Goal: Information Seeking & Learning: Learn about a topic

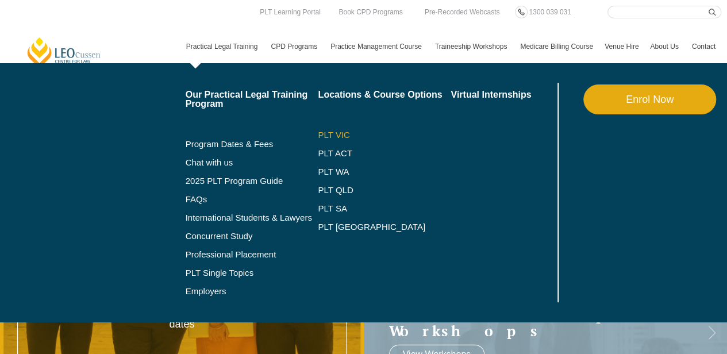
click at [340, 132] on link "PLT VIC" at bounding box center [384, 134] width 133 height 9
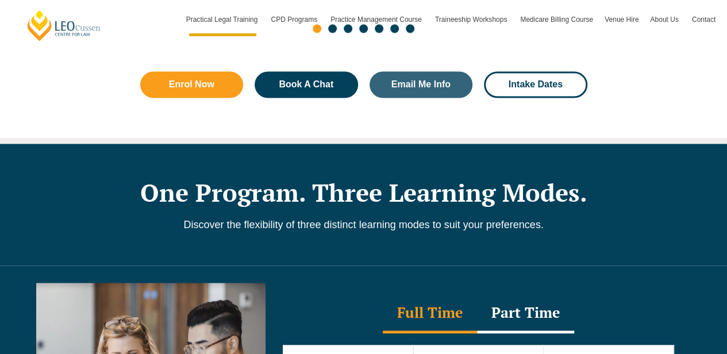
scroll to position [1034, 0]
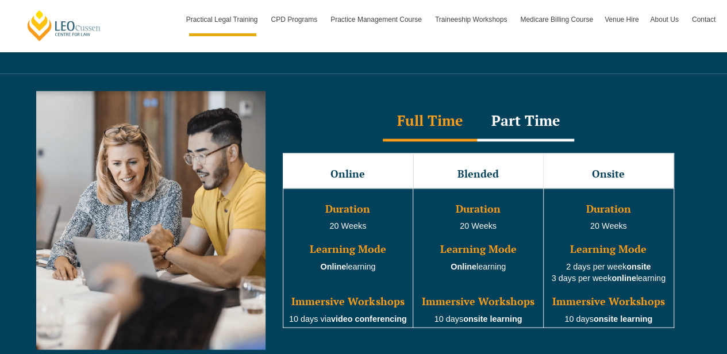
click at [529, 118] on div "Part Time" at bounding box center [525, 121] width 97 height 40
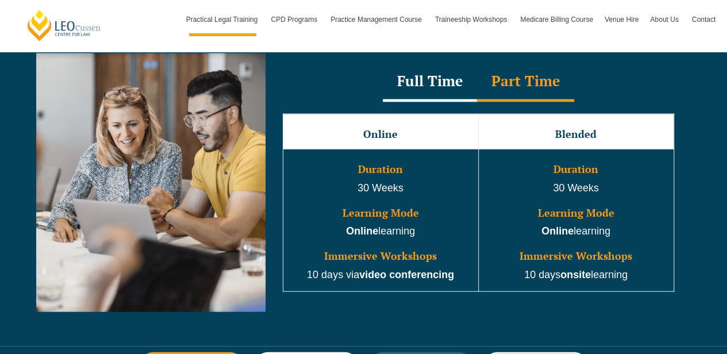
scroll to position [1149, 0]
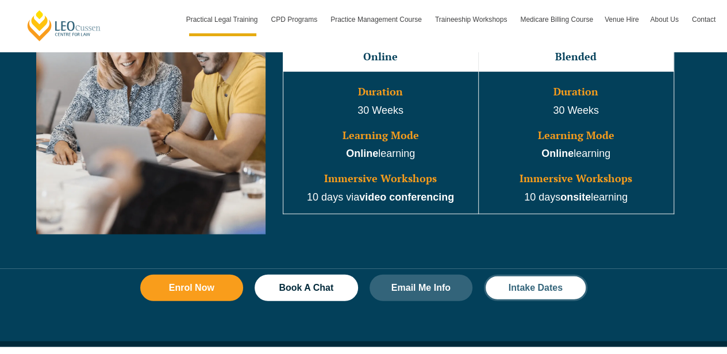
click at [541, 283] on span "Intake Dates" at bounding box center [535, 287] width 54 height 9
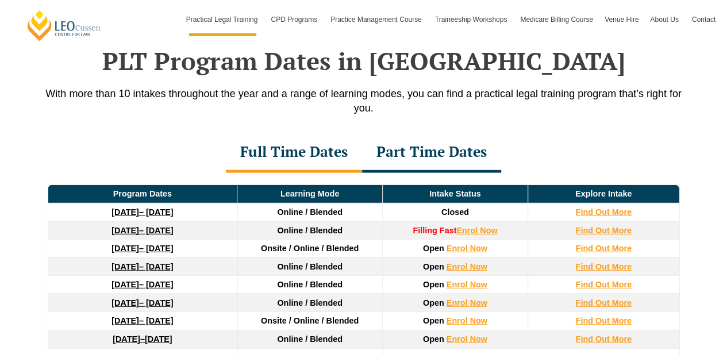
scroll to position [1521, 0]
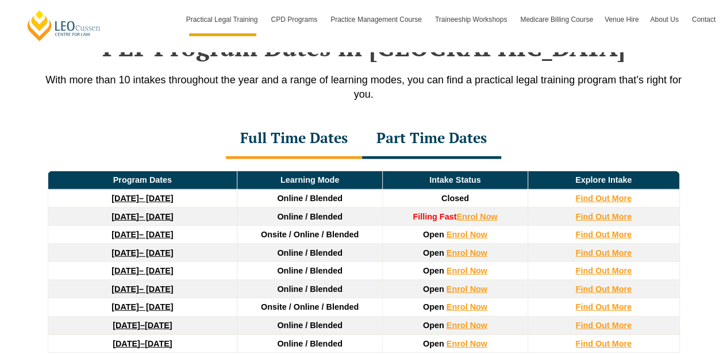
click at [461, 119] on div "Part Time Dates" at bounding box center [431, 139] width 139 height 40
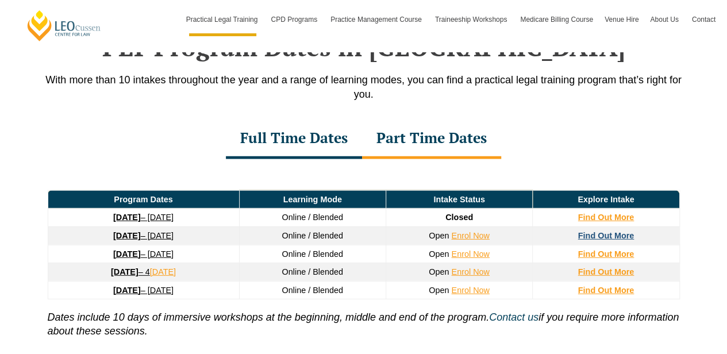
click at [612, 231] on strong "Find Out More" at bounding box center [606, 235] width 56 height 9
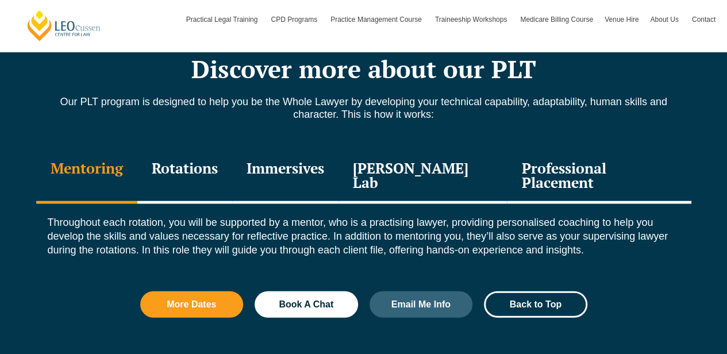
scroll to position [1302, 0]
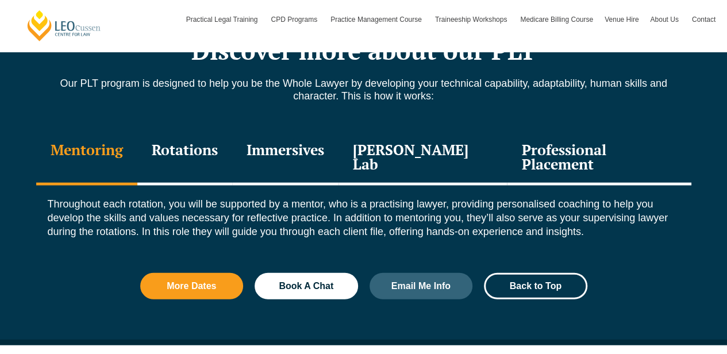
click at [607, 151] on div "Professional Placement" at bounding box center [599, 158] width 184 height 55
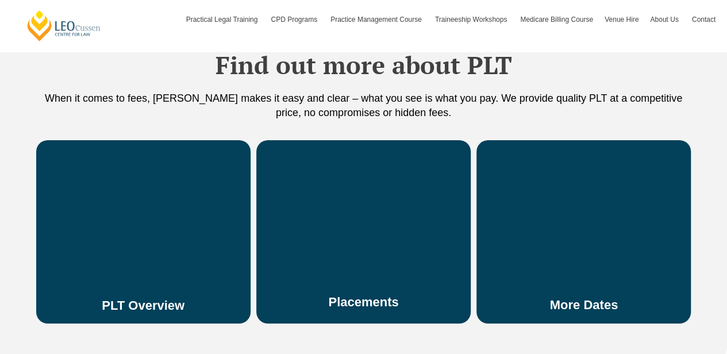
scroll to position [2068, 0]
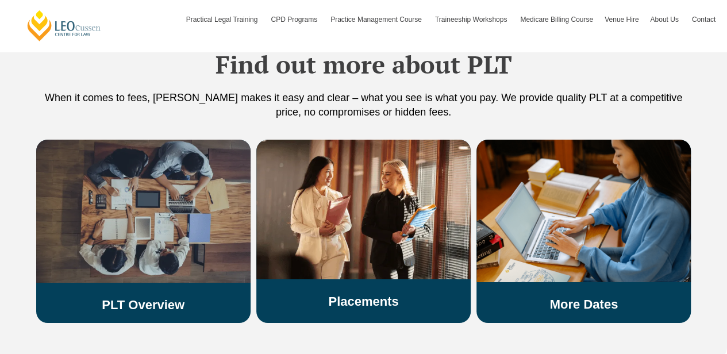
click at [201, 260] on div "PLT Overview" at bounding box center [143, 226] width 214 height 173
click at [215, 199] on img at bounding box center [143, 211] width 214 height 143
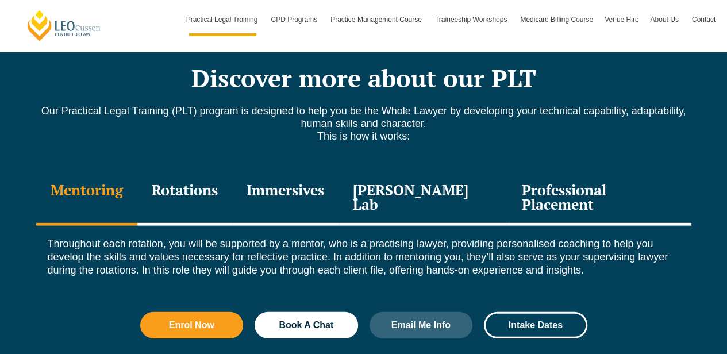
scroll to position [1570, 0]
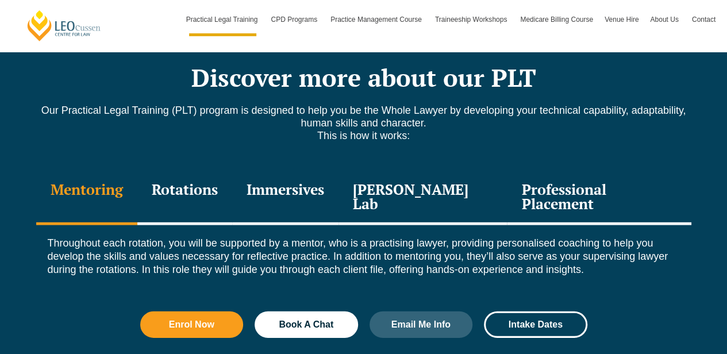
click at [196, 171] on div "Rotations" at bounding box center [184, 198] width 95 height 55
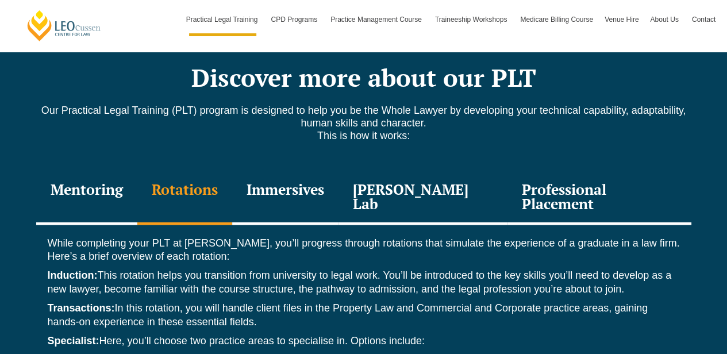
click at [282, 171] on div "Immersives" at bounding box center [285, 198] width 106 height 55
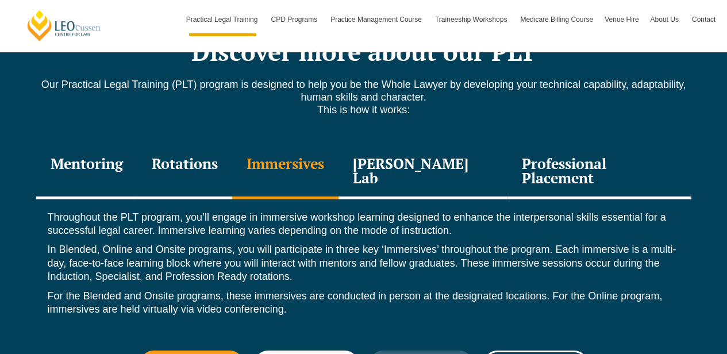
scroll to position [1609, 0]
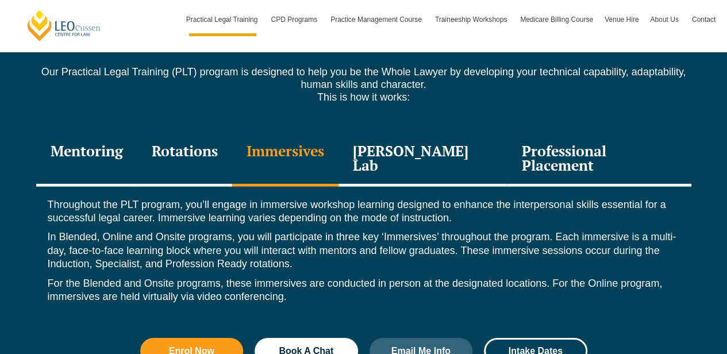
click at [439, 138] on div "[PERSON_NAME] Lab" at bounding box center [422, 159] width 169 height 55
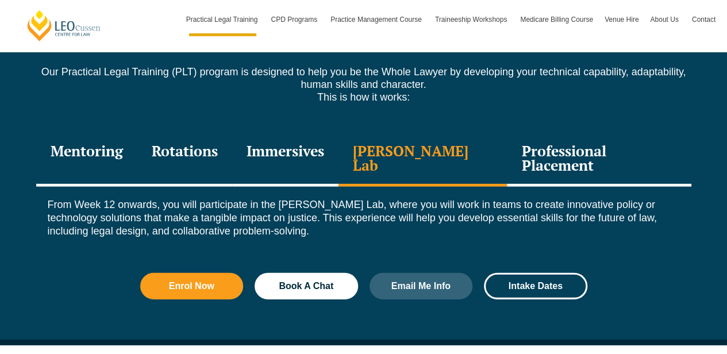
click at [591, 132] on div "Professional Placement" at bounding box center [599, 159] width 184 height 55
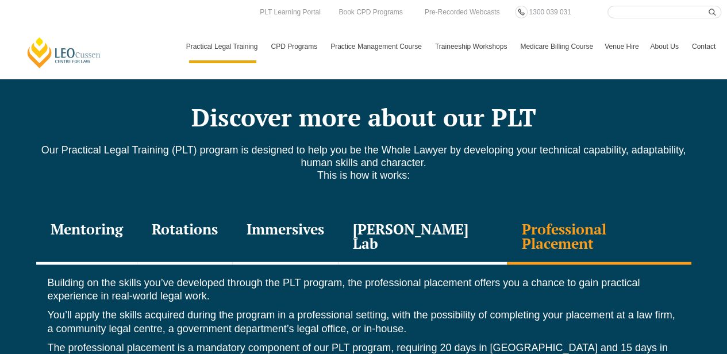
scroll to position [1494, 0]
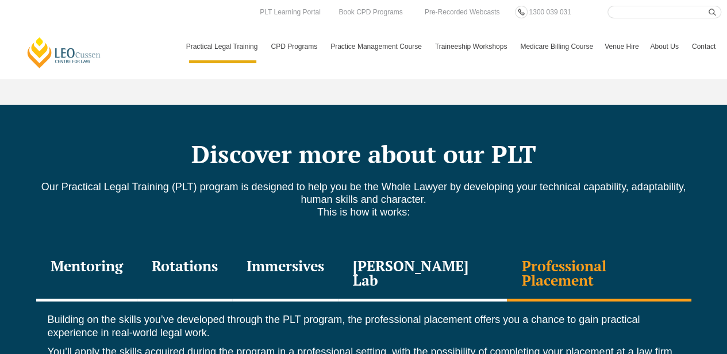
click at [225, 247] on div "Rotations" at bounding box center [184, 274] width 95 height 55
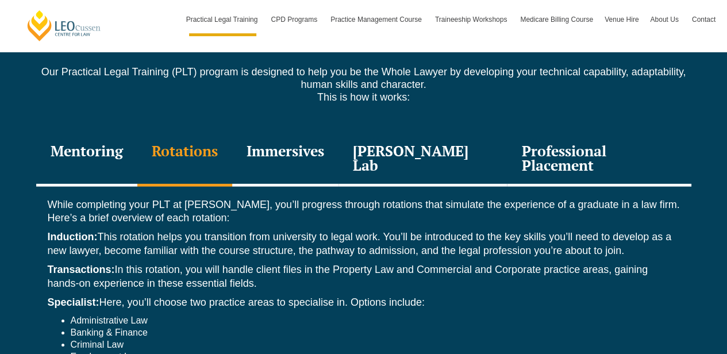
scroll to position [1685, 0]
